Goal: Feedback & Contribution: Contribute content

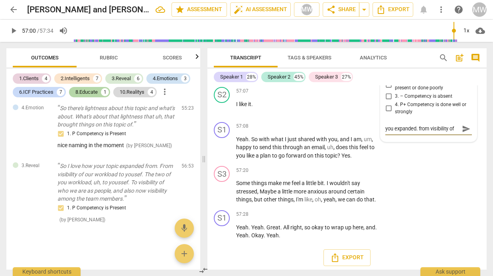
type textarea "you expanded. from visibility of s"
type textarea "you expanded. from visibility of se"
type textarea "you expanded. from visibility of sel"
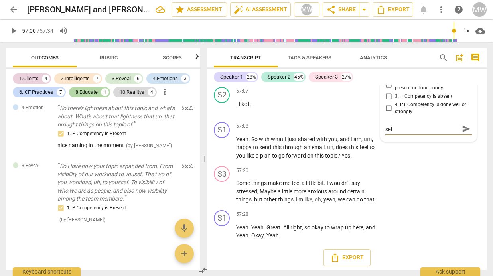
type textarea "you expanded. from visibility of self"
type textarea "you expanded. from visibility of self t"
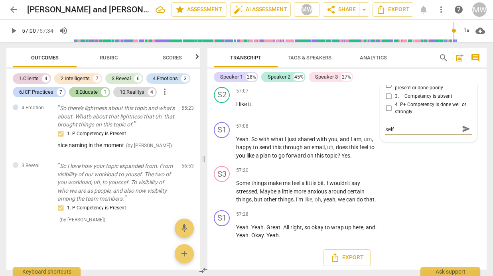
type textarea "you expanded. from visibility of self t"
type textarea "you expanded. from visibility of self to"
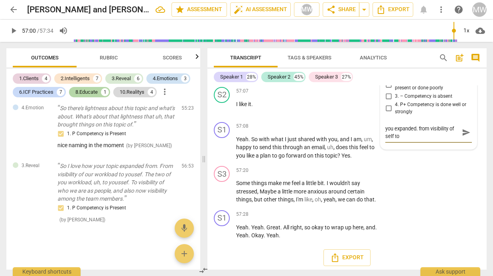
scroll to position [0, 0]
type textarea "you expanded. from visibility of self to v"
type textarea "you expanded. from visibility of self to vi"
type textarea "you expanded. from visibility of self to vis"
type textarea "you expanded. from visibility of self to visi"
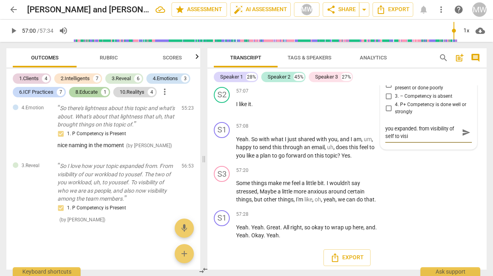
type textarea "you expanded. from visibility of self to visib"
type textarea "you expanded. from visibility of self to visibi"
type textarea "you expanded. from visibility of self to visibil"
type textarea "you expanded. from visibility of self to visibili"
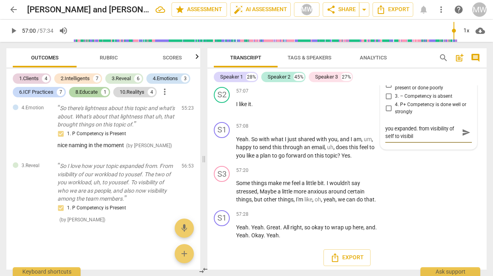
type textarea "you expanded. from visibility of self to visibili"
type textarea "you expanded. from visibility of self to visibilit"
type textarea "you expanded. from visibility of self to visibility"
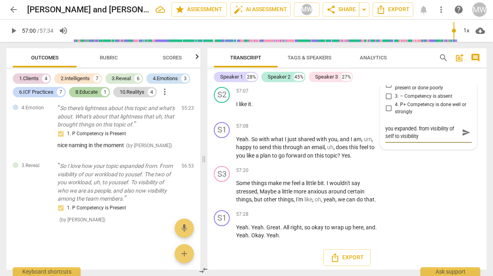
type textarea "you expanded. from visibility of self to visibility o"
type textarea "you expanded. from visibility of self to visibility of"
type textarea "you expanded. from visibility of self to visibility of w"
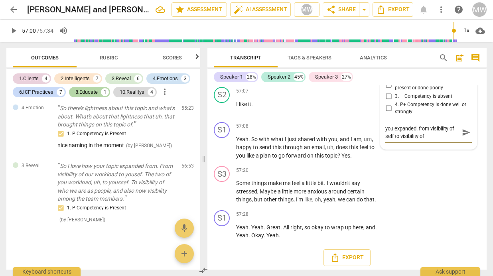
type textarea "you expanded. from visibility of self to visibility of w"
type textarea "you expanded. from visibility of self to visibility of wh"
type textarea "you expanded. from visibility of self to visibility of who"
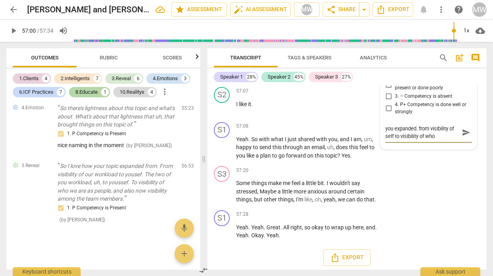
type textarea "you expanded. from visibility of self to visibility of who p"
type textarea "you expanded. from visibility of self to visibility of who pe"
type textarea "you expanded. from visibility of self to visibility of who peo"
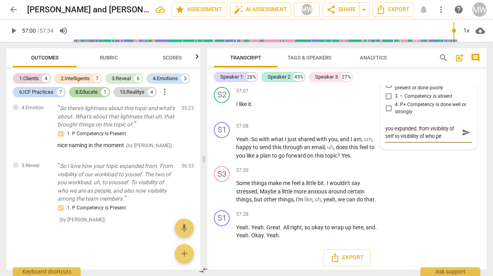
type textarea "you expanded. from visibility of self to visibility of who peo"
type textarea "you expanded. from visibility of self to visibility of who peop"
type textarea "you expanded. from visibility of self to visibility of who peopl"
type textarea "you expanded. from visibility of self to visibility of who people"
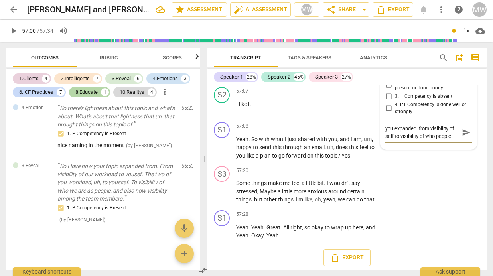
type textarea "you expanded. from visibility of self to visibility of who people"
type textarea "you expanded. from visibility of self to visibility of who people a"
type textarea "you expanded. from visibility of self to visibility of who people ar"
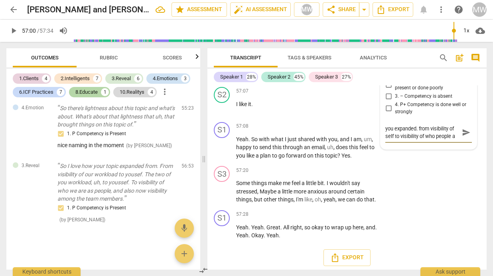
type textarea "you expanded. from visibility of self to visibility of who people ar"
type textarea "you expanded. from visibility of self to visibility of who people are"
type textarea "you expanded. from visibility of self to visibility of who people are."
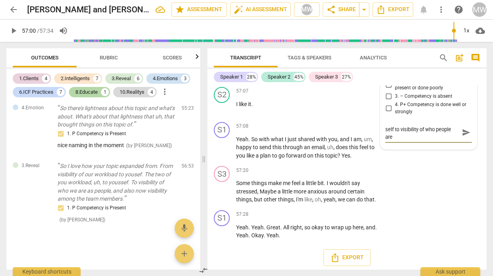
type textarea "you expanded. from visibility of self to visibility of who people are."
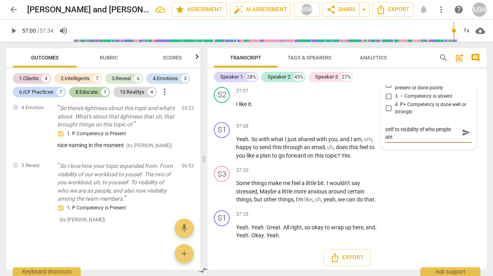
click at [224, 69] on span "play_arrow" at bounding box center [222, 64] width 10 height 10
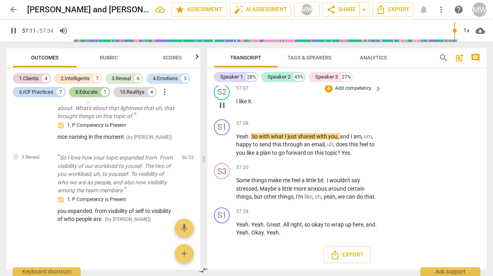
scroll to position [17371, 0]
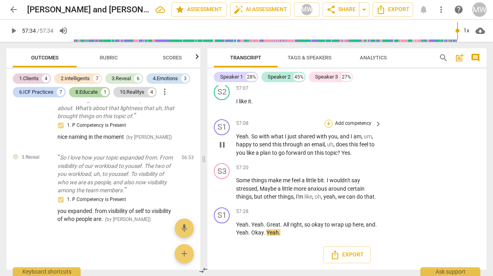
type input "3454"
click at [329, 121] on div "+" at bounding box center [328, 124] width 8 height 8
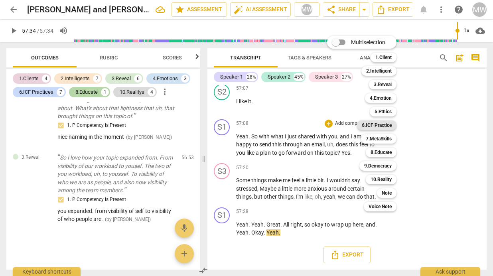
click at [377, 124] on b "6.ICF Practice" at bounding box center [376, 125] width 30 height 10
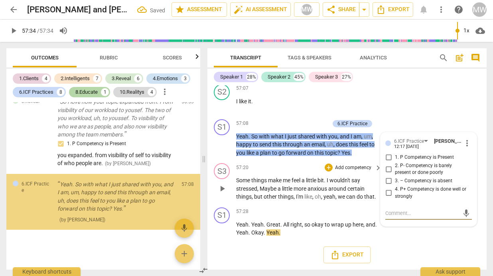
scroll to position [2164, 0]
click at [386, 157] on input "1. P Competency is Present" at bounding box center [388, 158] width 13 height 10
checkbox input "true"
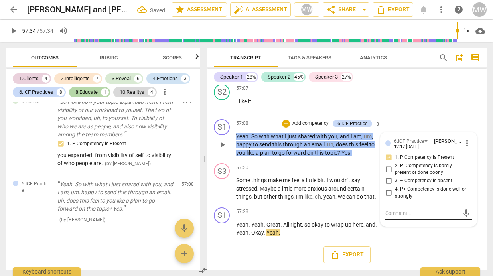
click at [385, 218] on div "mic" at bounding box center [428, 213] width 86 height 13
click at [385, 214] on textarea at bounding box center [422, 213] width 74 height 8
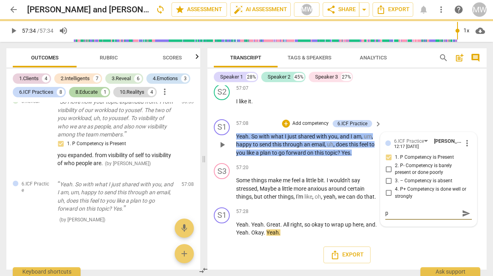
type textarea "p"
type textarea "pl"
type textarea "pla"
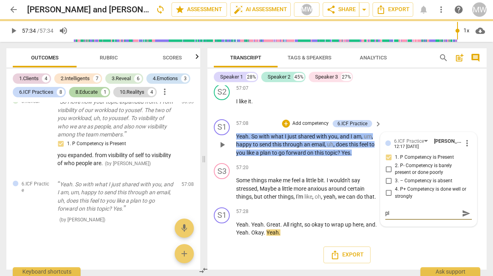
type textarea "pla"
type textarea "plan"
type textarea "plan o"
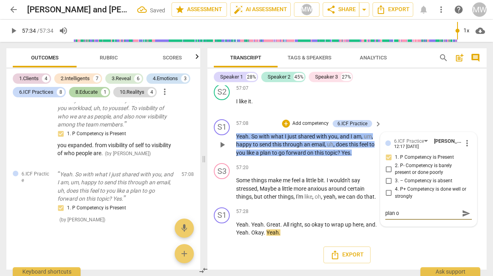
type textarea "plan o"
type textarea "plan"
type textarea "plan t"
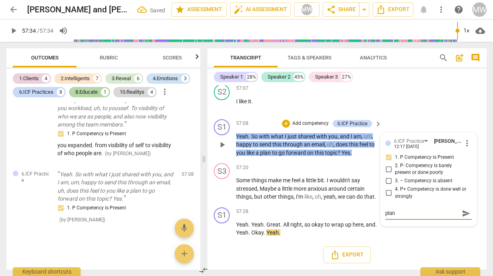
type textarea "plan t"
type textarea "plan to"
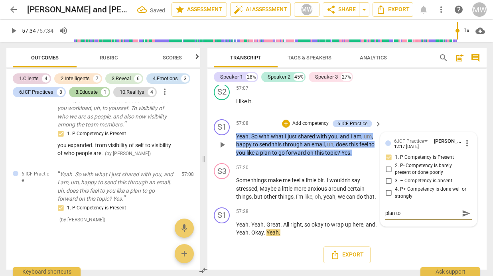
type textarea "plan to g"
type textarea "plan to go"
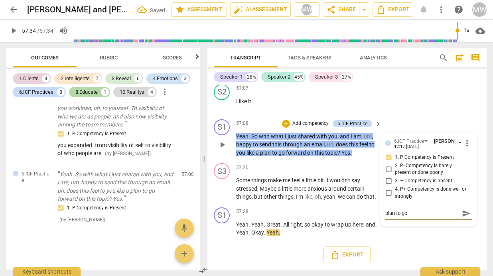
type textarea "plan to go"
type textarea "plan to go f"
type textarea "plan to go fo"
type textarea "plan to go for"
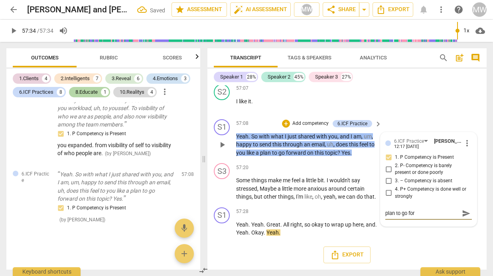
type textarea "plan to go for"
type textarea "plan to go fore"
type textarea "plan to go forew"
type textarea "plan to go forewra"
type textarea "plan to go forewrad"
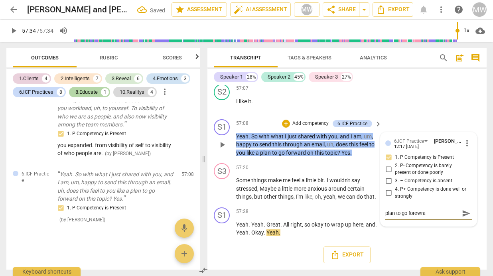
type textarea "plan to go forewrad"
type textarea "plan to go forewra"
type textarea "plan to go forewr"
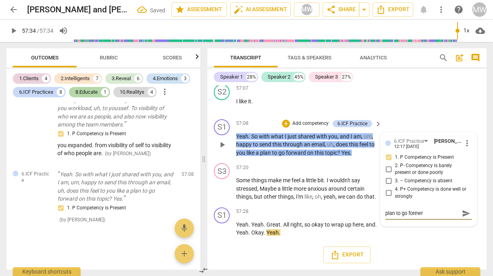
type textarea "plan to go forew"
click at [410, 114] on div "S2 play_arrow pause 57:07 + Add competency keyboard_arrow_right I like it ." at bounding box center [346, 98] width 279 height 35
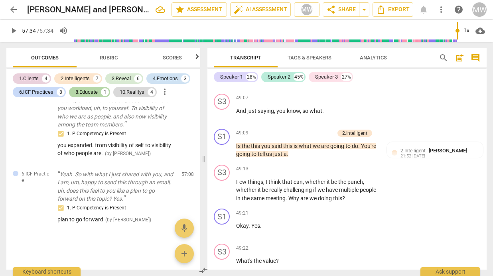
scroll to position [14408, 0]
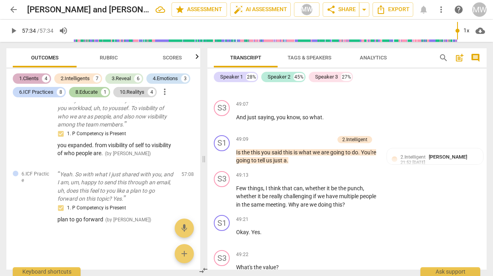
click at [33, 78] on div "1.Clients" at bounding box center [29, 79] width 20 height 8
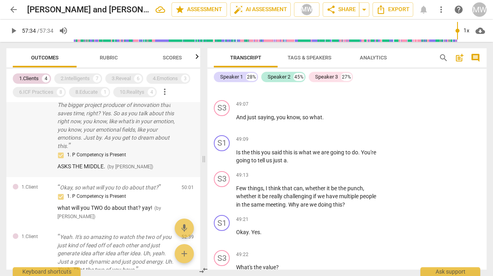
scroll to position [0, 0]
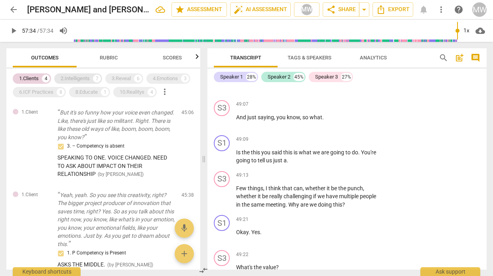
click at [71, 78] on div "2.Intelligents" at bounding box center [75, 79] width 29 height 8
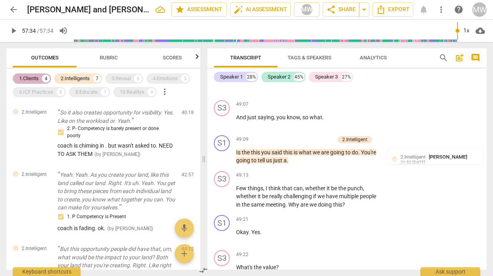
click at [38, 77] on div "1.Clients" at bounding box center [29, 79] width 20 height 8
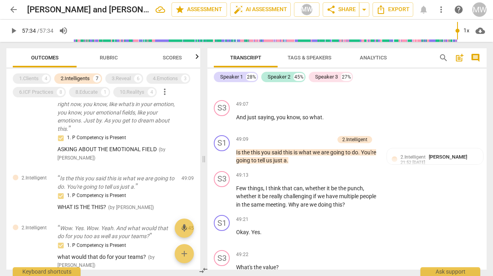
scroll to position [254, 0]
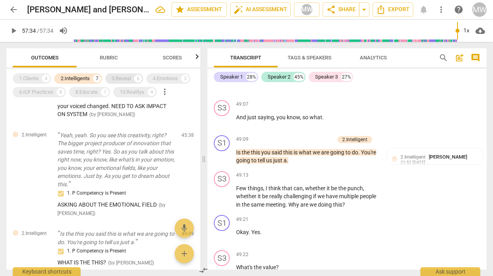
click at [123, 79] on div "3.Reveal" at bounding box center [121, 79] width 19 height 8
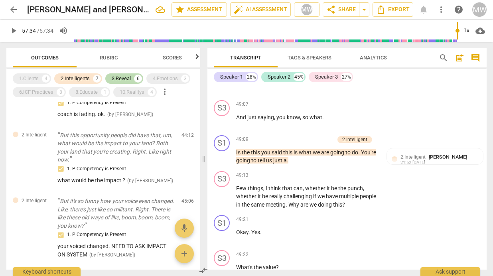
scroll to position [394, 0]
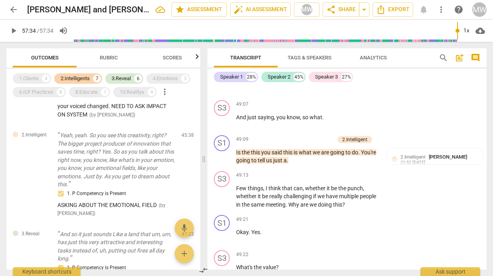
click at [82, 78] on div "2.Intelligents" at bounding box center [75, 79] width 29 height 8
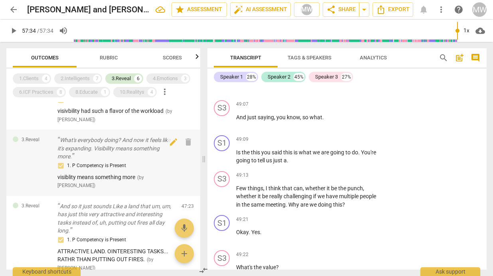
scroll to position [0, 0]
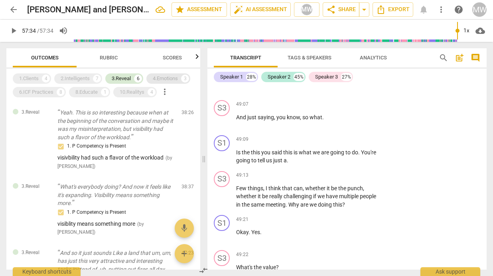
click at [172, 77] on div "4.Emotions" at bounding box center [165, 79] width 25 height 8
click at [123, 77] on div "3.Reveal" at bounding box center [121, 79] width 19 height 8
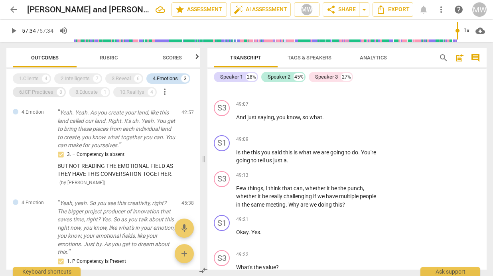
click at [29, 92] on div "6.ICF Practices" at bounding box center [36, 92] width 34 height 8
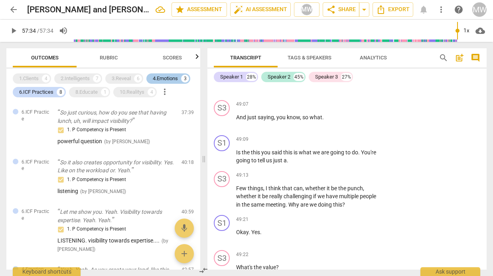
click at [155, 76] on div "4.Emotions" at bounding box center [165, 79] width 25 height 8
click at [85, 94] on div "8.Educate" at bounding box center [86, 92] width 22 height 8
click at [37, 93] on div "6.ICF Practices" at bounding box center [36, 92] width 34 height 8
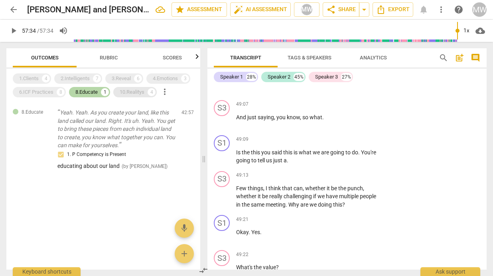
click at [129, 90] on div "10.Realitys" at bounding box center [132, 92] width 25 height 8
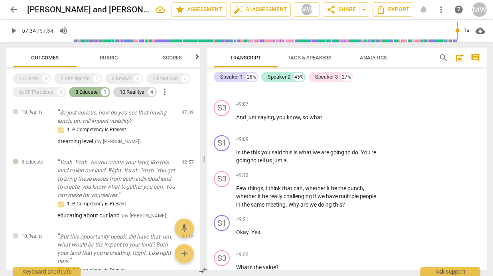
click at [89, 92] on div "8.Educate" at bounding box center [86, 92] width 22 height 8
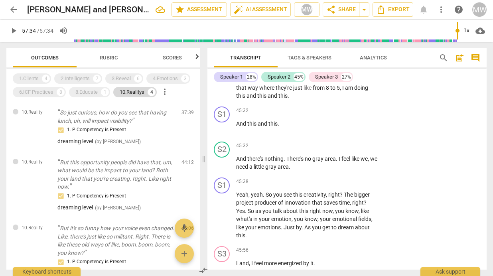
scroll to position [13445, 0]
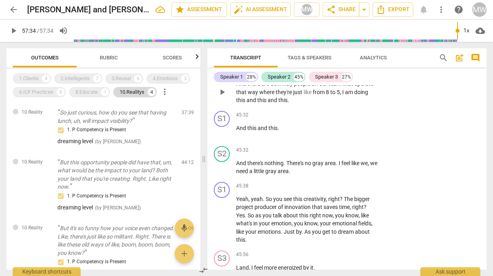
click at [331, 75] on div "+" at bounding box center [328, 71] width 8 height 8
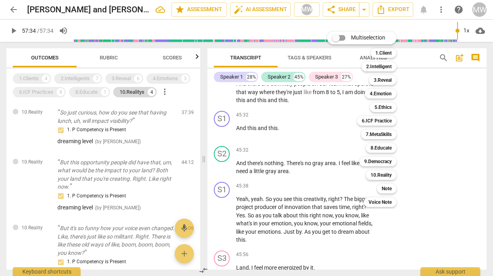
click at [420, 116] on div at bounding box center [246, 138] width 493 height 276
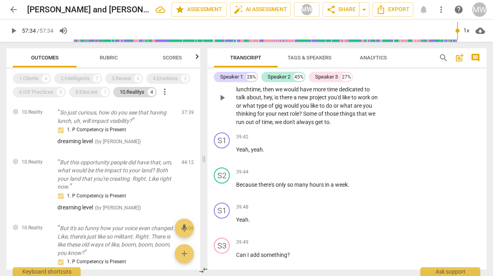
scroll to position [11173, 0]
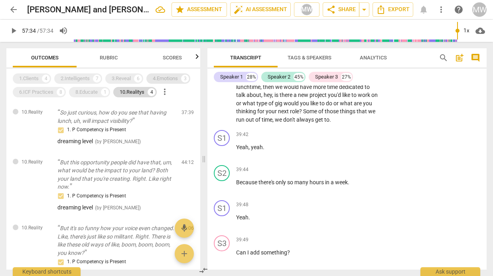
click at [163, 79] on div "4.Emotions" at bounding box center [165, 79] width 25 height 8
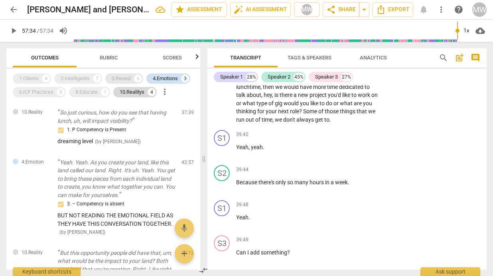
click at [123, 79] on div "3.Reveal" at bounding box center [121, 79] width 19 height 8
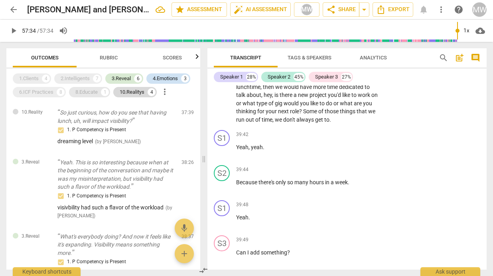
click at [88, 94] on div "8.Educate" at bounding box center [86, 92] width 22 height 8
click at [81, 77] on div "2.Intelligents" at bounding box center [75, 79] width 29 height 8
click at [34, 78] on div "1.Clients" at bounding box center [29, 79] width 20 height 8
click at [35, 94] on div "6.ICF Practices" at bounding box center [36, 92] width 34 height 8
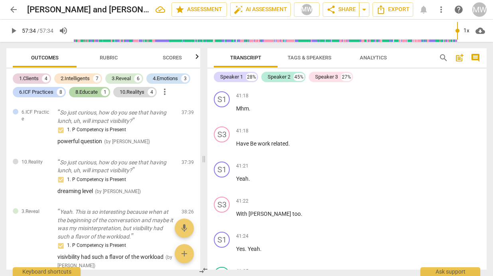
scroll to position [11971, 0]
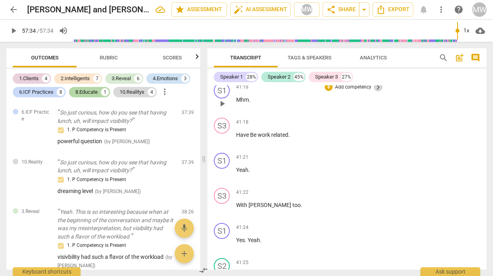
click at [377, 92] on span "keyboard_arrow_right" at bounding box center [378, 87] width 10 height 10
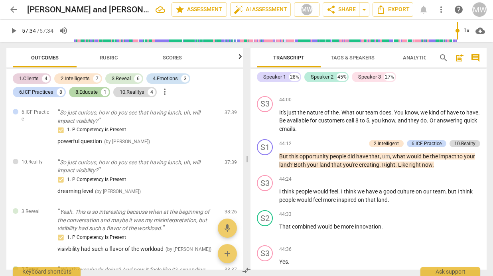
scroll to position [11577, 0]
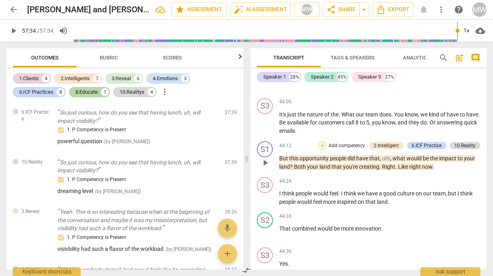
click at [320, 149] on div "+" at bounding box center [322, 145] width 8 height 8
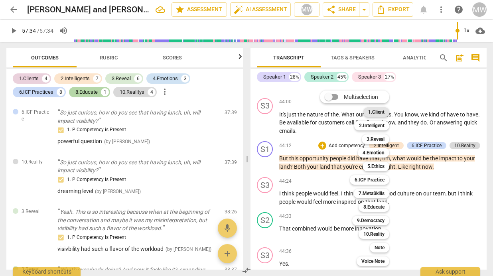
click at [372, 111] on b "1.Client" at bounding box center [376, 112] width 16 height 10
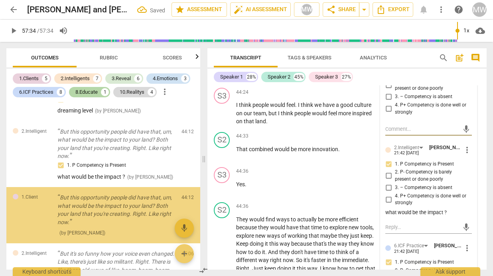
scroll to position [814, 0]
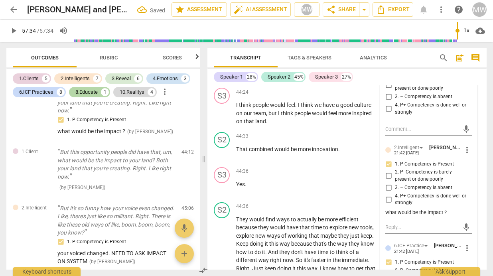
click at [385, 78] on input "1. P Competency is Present" at bounding box center [388, 74] width 13 height 10
click at [388, 133] on textarea at bounding box center [422, 129] width 74 height 8
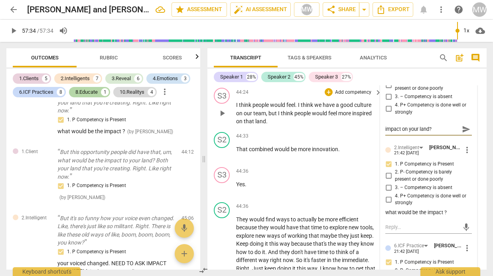
click at [292, 129] on div "S3 play_arrow pause 44:24 + Add competency keyboard_arrow_right I think people …" at bounding box center [346, 106] width 279 height 44
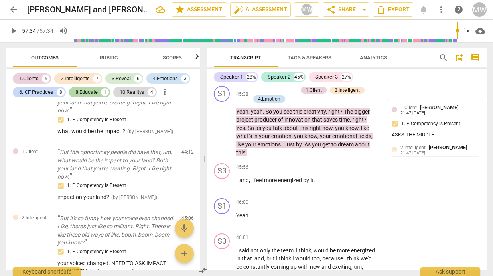
scroll to position [13584, 0]
click at [326, 59] on div "+" at bounding box center [328, 55] width 8 height 8
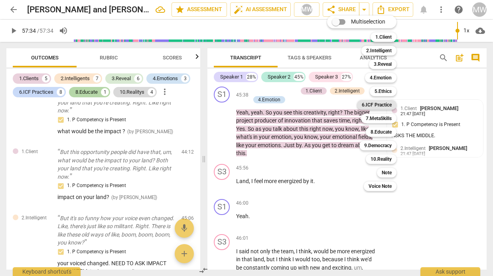
click at [379, 104] on b "6.ICF Practice" at bounding box center [376, 105] width 30 height 10
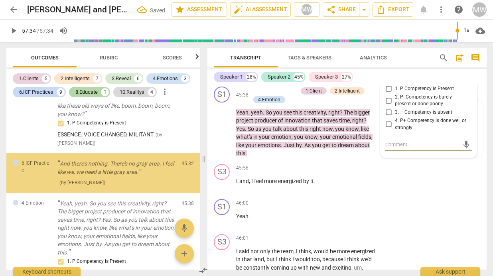
scroll to position [1103, 0]
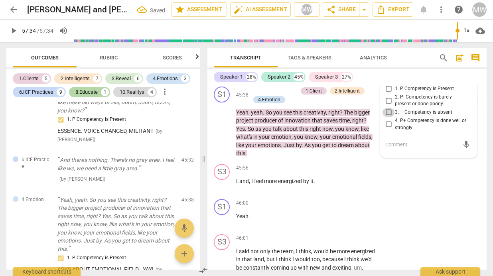
click at [384, 117] on input "3. – Competency is absent" at bounding box center [388, 113] width 13 height 10
click at [389, 105] on input "2. P- Competency is barely present or done poorly" at bounding box center [388, 101] width 13 height 10
click at [386, 117] on input "3. – Competency is absent" at bounding box center [388, 113] width 13 height 10
click at [385, 117] on input "3. – Competency is absent" at bounding box center [388, 113] width 13 height 10
click at [387, 148] on textarea at bounding box center [422, 145] width 74 height 8
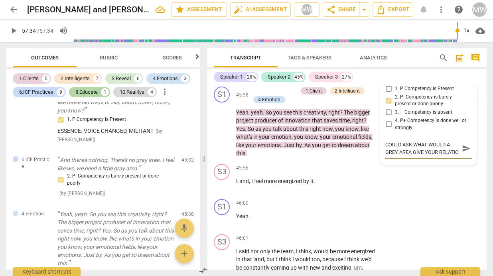
scroll to position [7, 0]
click at [326, 157] on p "Yeah , yeah . So you see this creativity , right ? The bigger project producer …" at bounding box center [306, 132] width 141 height 49
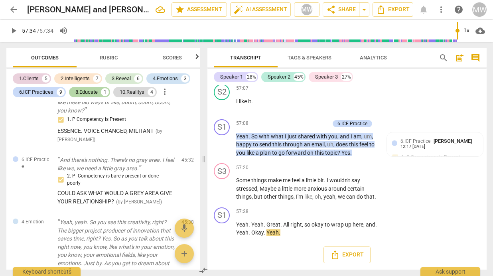
scroll to position [17371, 0]
click at [138, 92] on div "10.Realitys" at bounding box center [132, 92] width 25 height 8
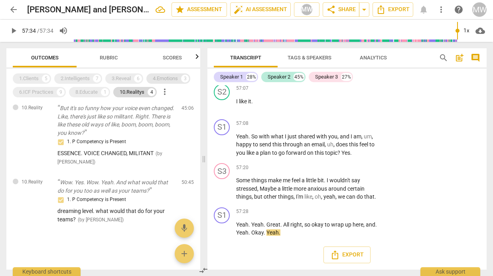
scroll to position [17310, 0]
click at [162, 77] on div "4.Emotions" at bounding box center [165, 79] width 25 height 8
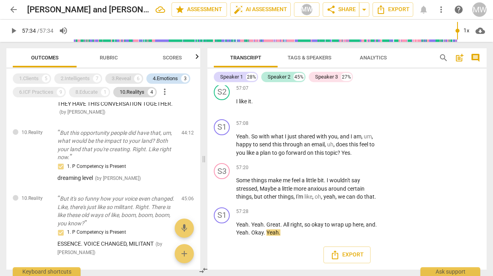
scroll to position [216, 0]
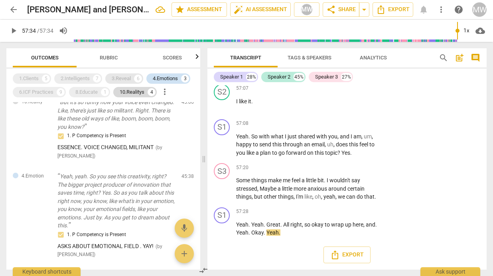
click at [121, 78] on div "3.Reveal" at bounding box center [121, 79] width 19 height 8
click at [135, 94] on div "10.Realitys" at bounding box center [132, 92] width 25 height 8
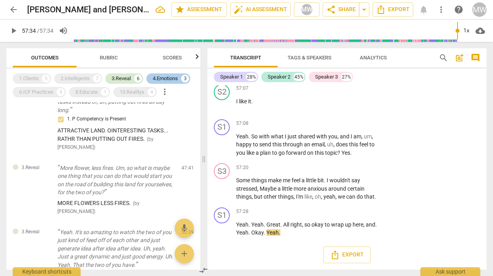
scroll to position [167, 0]
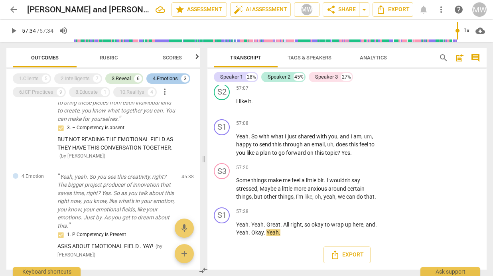
click at [162, 77] on div "4.Emotions" at bounding box center [165, 79] width 25 height 8
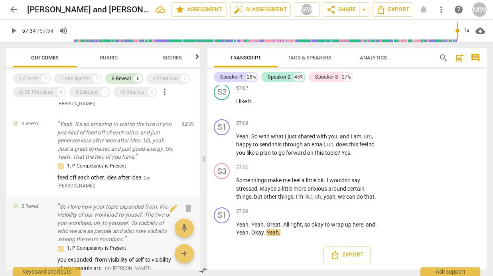
scroll to position [332, 0]
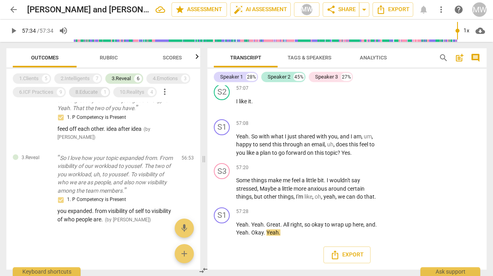
click at [92, 92] on div "8.Educate" at bounding box center [86, 92] width 22 height 8
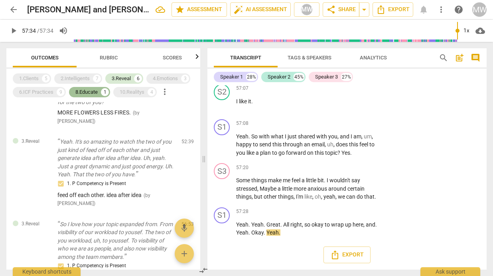
scroll to position [414, 0]
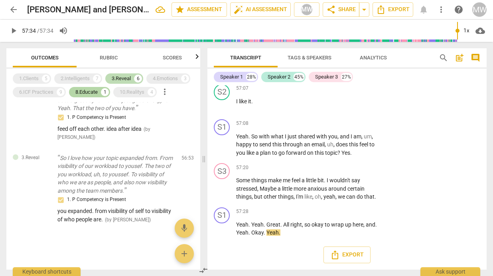
click at [125, 76] on div "3.Reveal" at bounding box center [121, 79] width 19 height 8
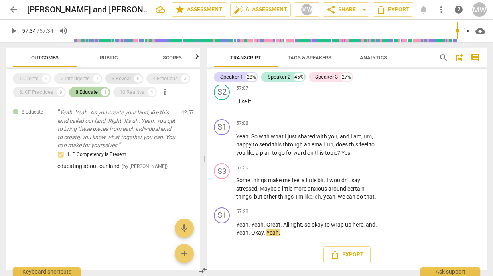
scroll to position [0, 0]
click at [135, 90] on div "10.Realitys" at bounding box center [132, 92] width 25 height 8
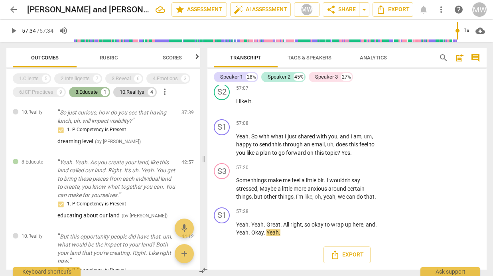
click at [91, 92] on div "8.Educate" at bounding box center [86, 92] width 22 height 8
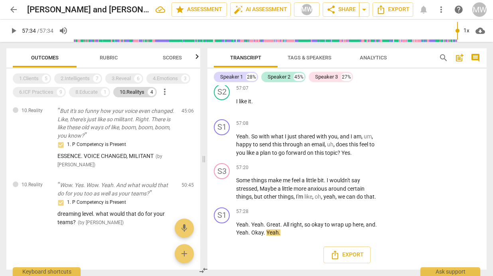
scroll to position [120, 0]
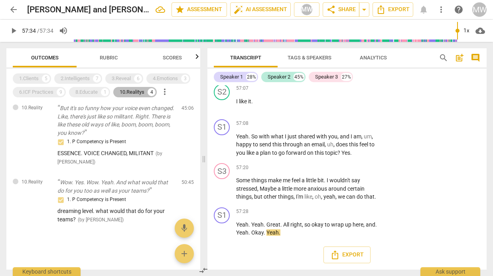
click at [137, 93] on div "10.Realitys" at bounding box center [132, 92] width 25 height 8
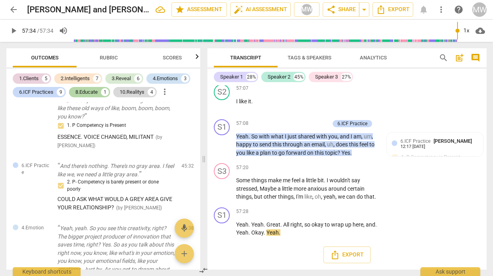
scroll to position [17371, 0]
click at [33, 78] on div "1.Clients" at bounding box center [29, 79] width 20 height 8
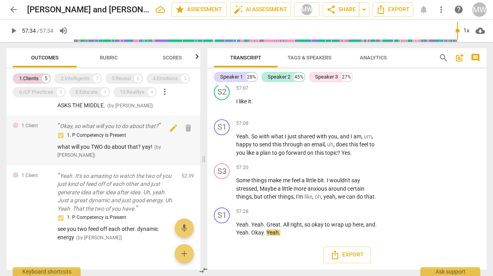
scroll to position [243, 0]
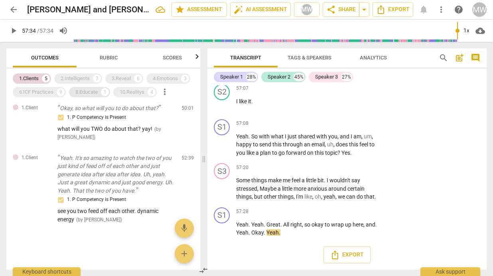
click at [86, 93] on div "8.Educate" at bounding box center [86, 92] width 22 height 8
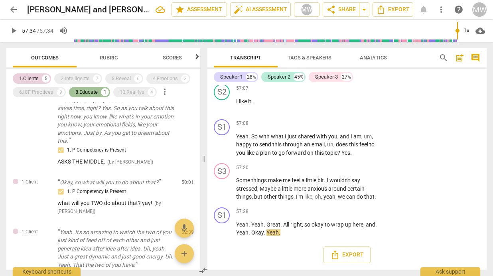
scroll to position [325, 0]
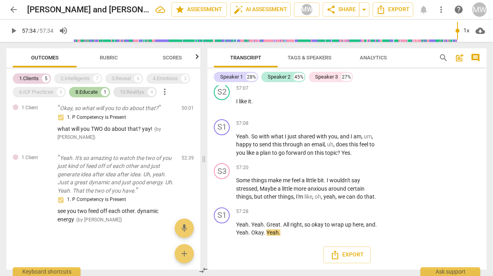
click at [131, 92] on div "10.Realitys" at bounding box center [132, 92] width 25 height 8
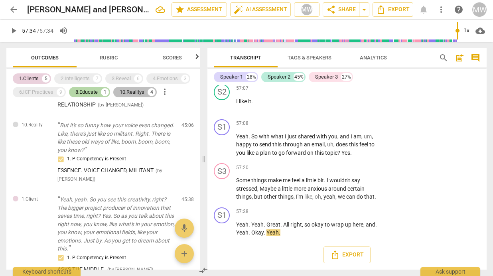
scroll to position [515, 0]
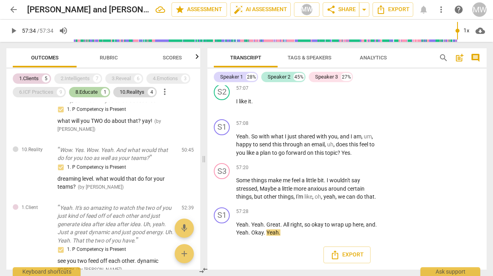
click at [26, 90] on div "6.ICF Practices" at bounding box center [36, 92] width 34 height 8
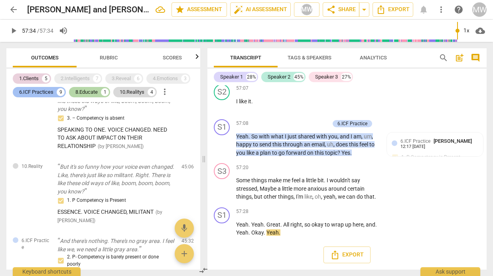
scroll to position [17336, 0]
